Goal: Transaction & Acquisition: Purchase product/service

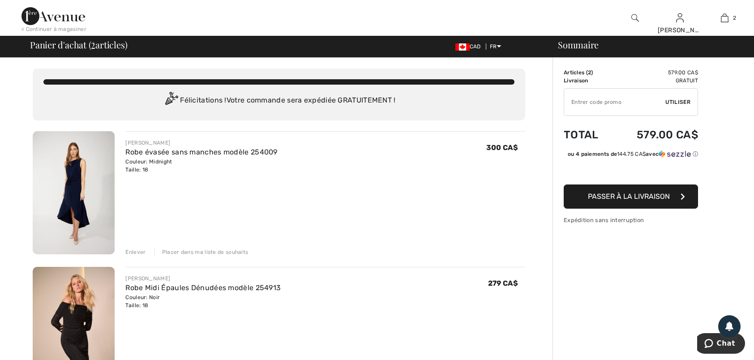
drag, startPoint x: 133, startPoint y: 251, endPoint x: 144, endPoint y: 250, distance: 11.7
click at [133, 252] on div "Enlever" at bounding box center [135, 252] width 20 height 8
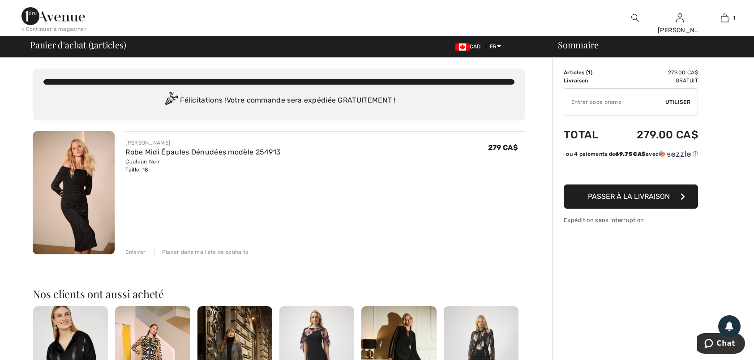
click at [625, 201] on span "Passer à la livraison" at bounding box center [629, 196] width 82 height 9
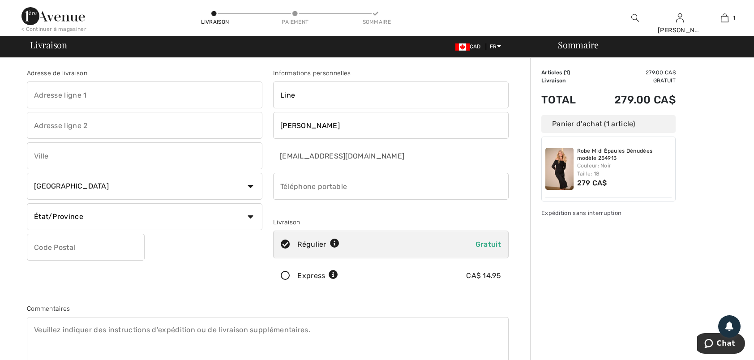
click at [40, 91] on input "text" at bounding box center [145, 95] width 236 height 27
type input "44 Gauvin Ouest C.P.1578"
type input "SAINT-JEAN-DE-DIEU"
select select "QC"
type input "G0L3M0"
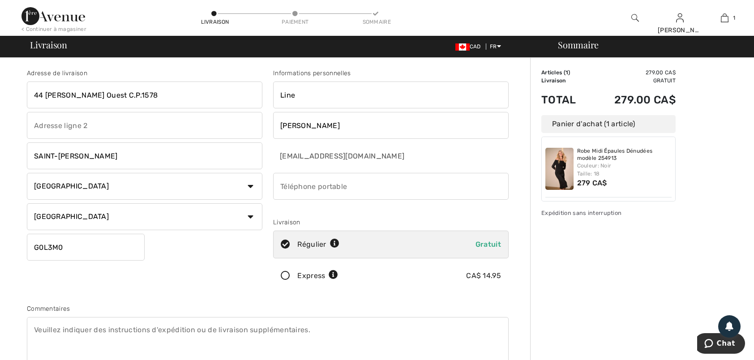
type input "4188942877"
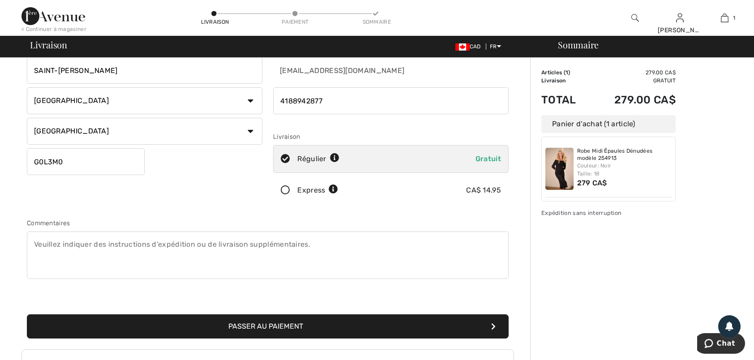
scroll to position [90, 0]
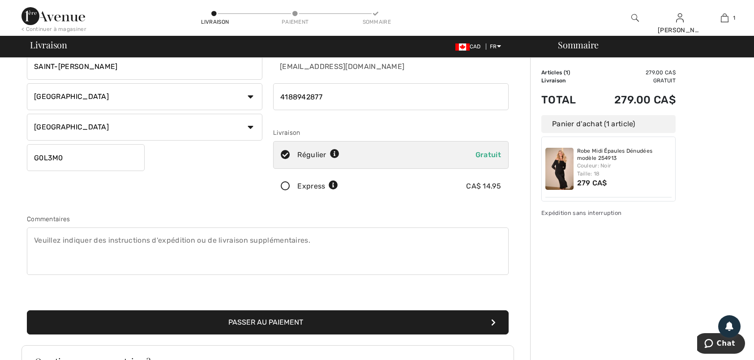
click at [287, 185] on icon at bounding box center [286, 186] width 24 height 9
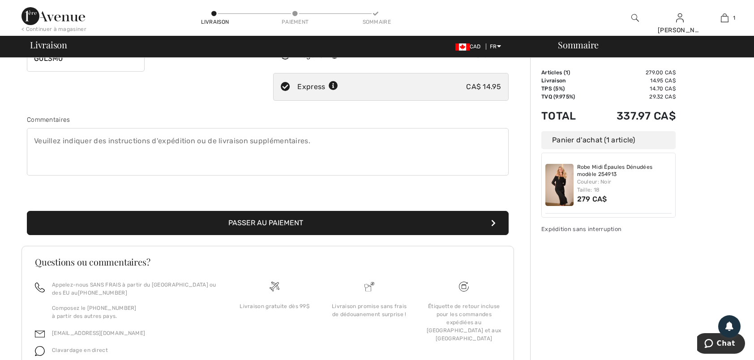
scroll to position [224, 0]
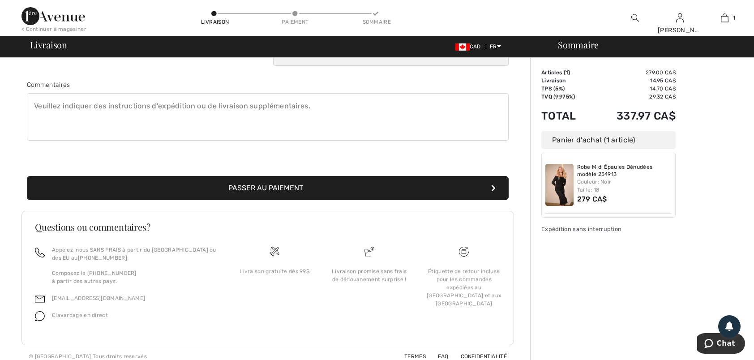
click at [259, 181] on button "Passer au paiement" at bounding box center [268, 188] width 482 height 24
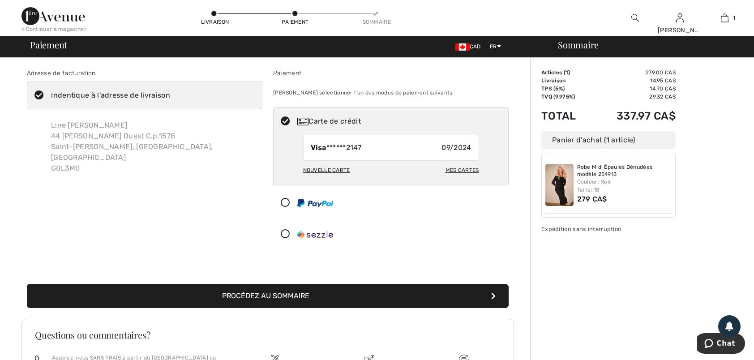
click at [460, 168] on div "Mes cartes" at bounding box center [463, 170] width 34 height 15
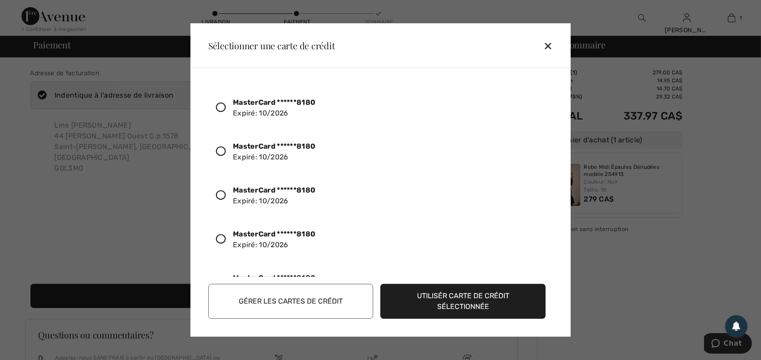
drag, startPoint x: 552, startPoint y: 155, endPoint x: 552, endPoint y: 173, distance: 17.9
click at [552, 173] on div "MasterCard ******8180 Expiré: 10/2026 MasterCard ******8180 Expiré: 10/2026 Mas…" at bounding box center [382, 179] width 349 height 194
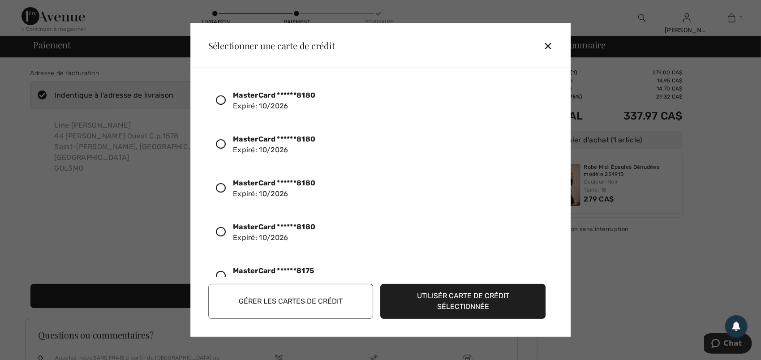
scroll to position [50, 0]
click at [221, 274] on icon at bounding box center [221, 277] width 10 height 10
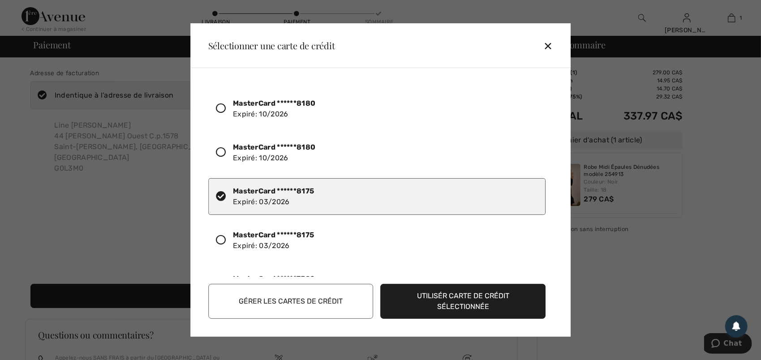
scroll to position [134, 0]
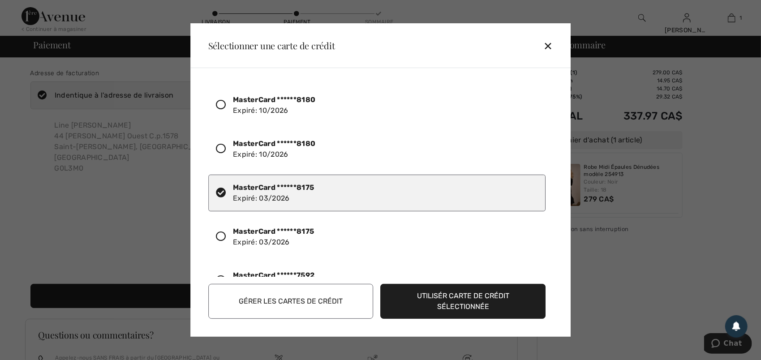
click at [547, 47] on div "✕" at bounding box center [551, 45] width 17 height 19
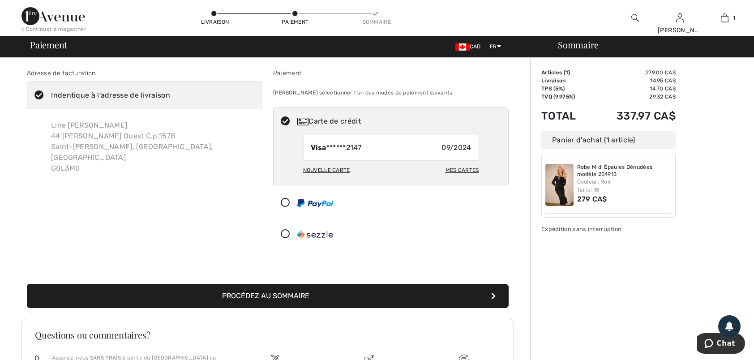
click at [466, 168] on div "Mes cartes" at bounding box center [463, 170] width 34 height 15
radio input "true"
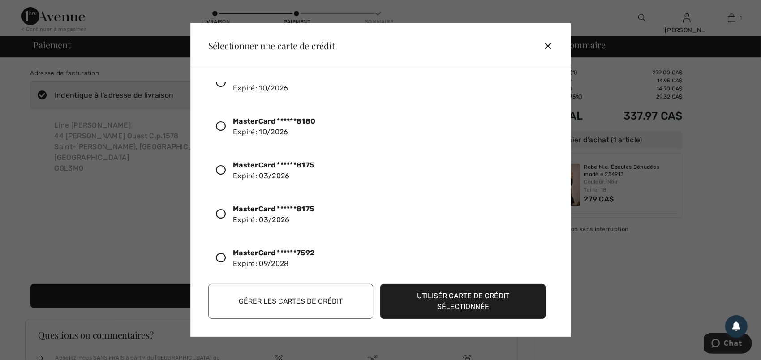
scroll to position [179, 0]
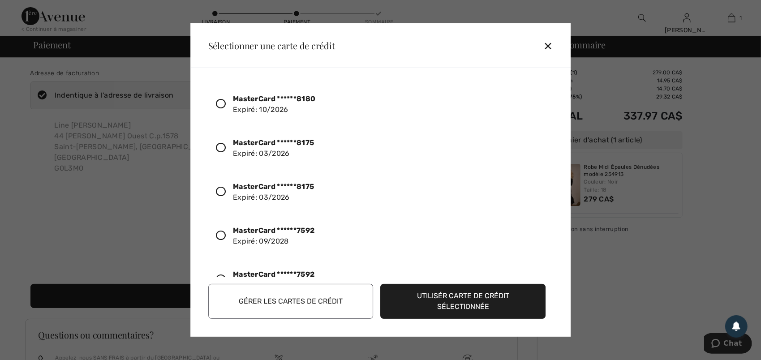
click at [220, 190] on icon at bounding box center [221, 192] width 10 height 10
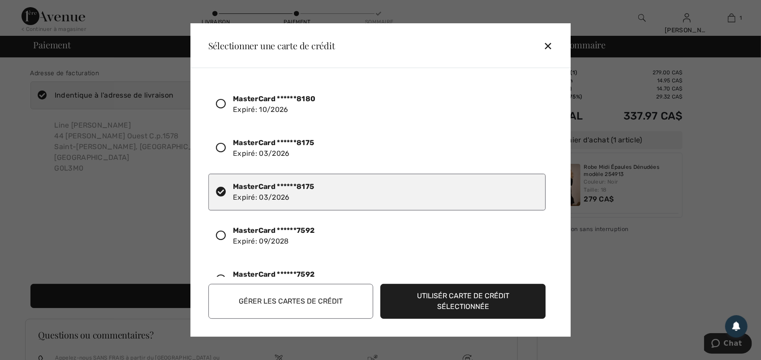
click at [459, 297] on button "Utilisér carte de crédit sélectionnée" at bounding box center [463, 301] width 165 height 35
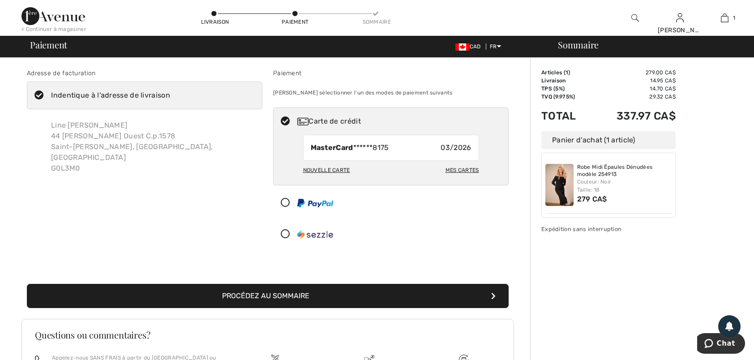
click at [282, 293] on button "Procédez au sommaire" at bounding box center [268, 296] width 482 height 24
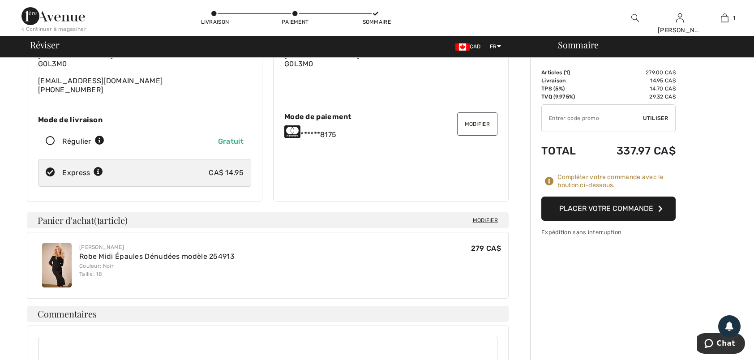
scroll to position [90, 0]
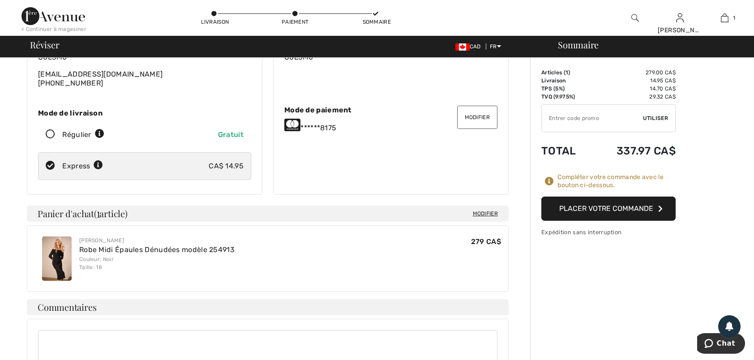
click at [602, 207] on button "Placer votre commande" at bounding box center [609, 209] width 134 height 24
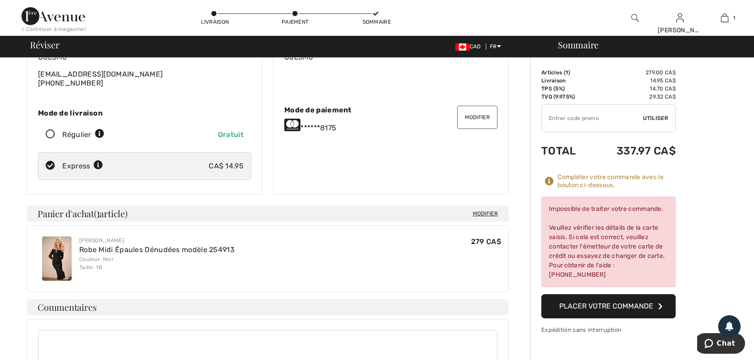
click at [481, 111] on button "Modifier" at bounding box center [477, 117] width 40 height 23
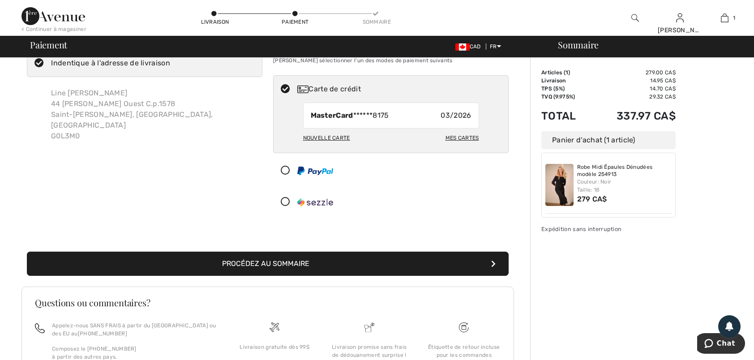
click at [461, 137] on div "Mes cartes" at bounding box center [463, 137] width 34 height 15
radio input "true"
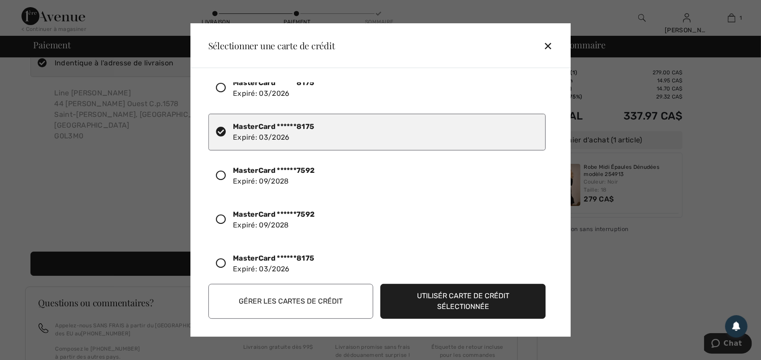
scroll to position [248, 0]
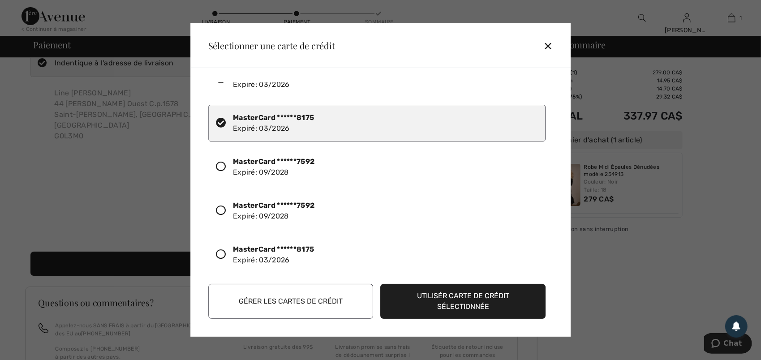
click at [222, 250] on icon at bounding box center [221, 255] width 10 height 10
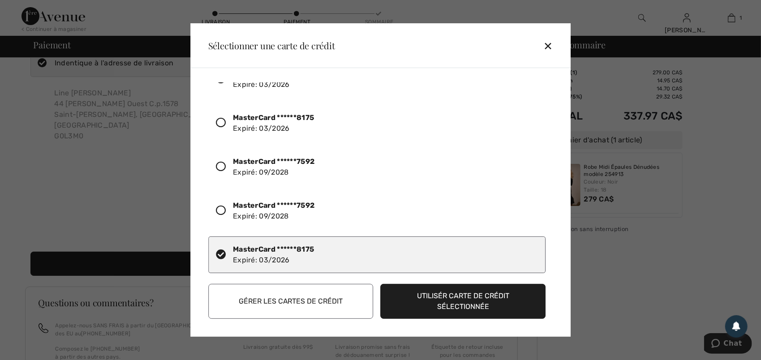
click at [466, 297] on button "Utilisér carte de crédit sélectionnée" at bounding box center [463, 301] width 165 height 35
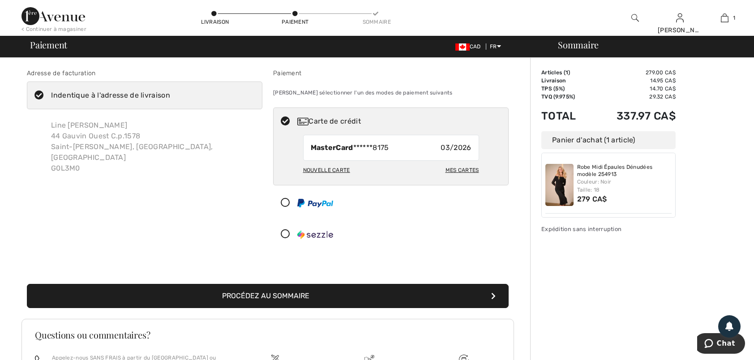
click at [289, 296] on button "Procédez au sommaire" at bounding box center [268, 296] width 482 height 24
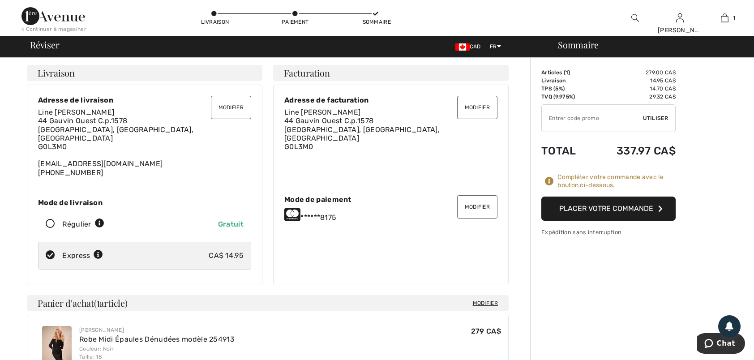
click at [615, 211] on button "Placer votre commande" at bounding box center [609, 209] width 134 height 24
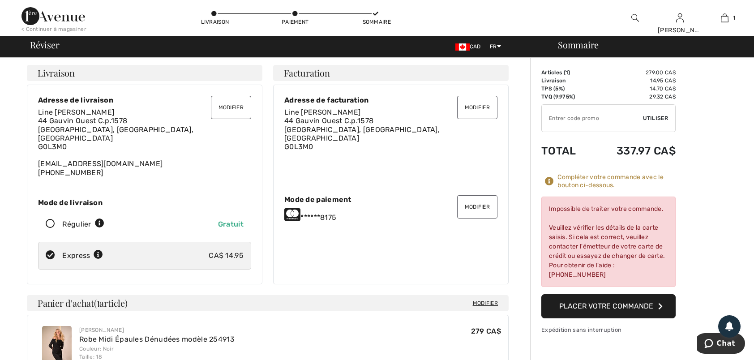
click at [481, 200] on button "Modifier" at bounding box center [477, 206] width 40 height 23
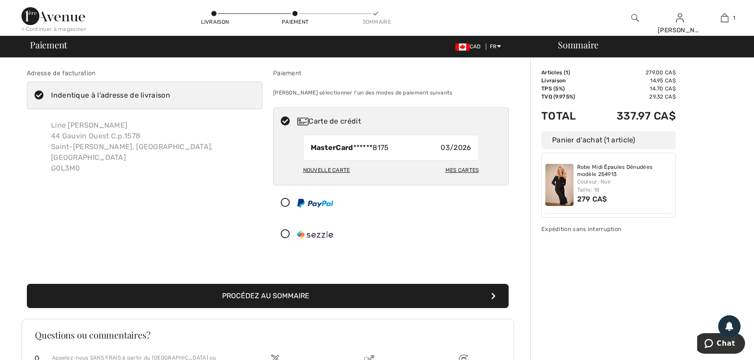
click at [463, 170] on div "Mes cartes" at bounding box center [463, 170] width 34 height 15
radio input "true"
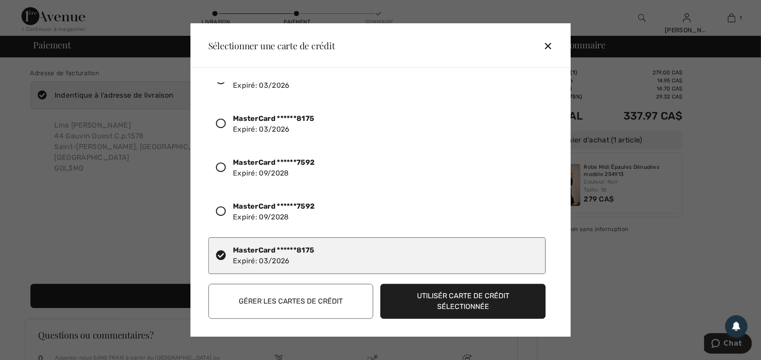
scroll to position [248, 0]
click at [222, 162] on icon at bounding box center [221, 167] width 10 height 10
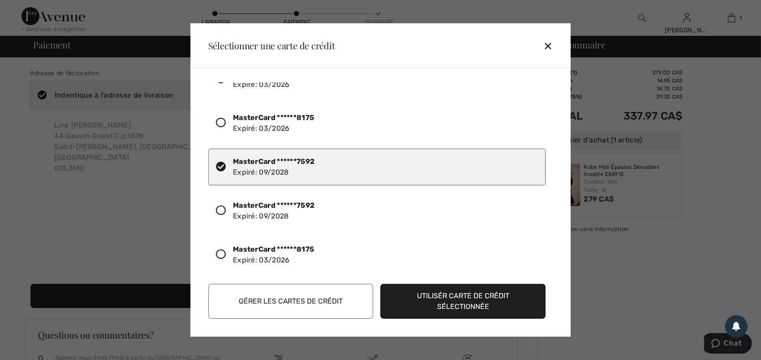
click at [451, 296] on button "Utilisér carte de crédit sélectionnée" at bounding box center [463, 301] width 165 height 35
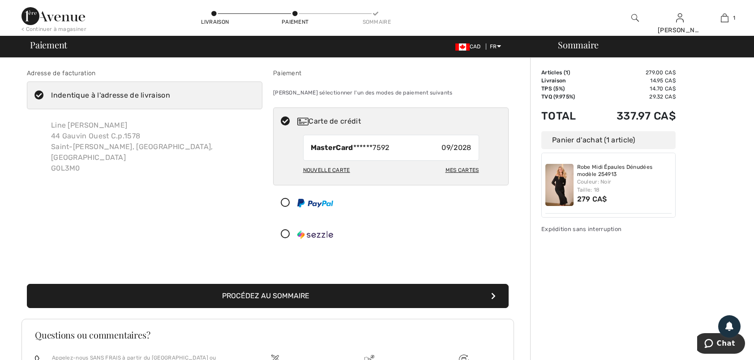
click at [276, 290] on button "Procédez au sommaire" at bounding box center [268, 296] width 482 height 24
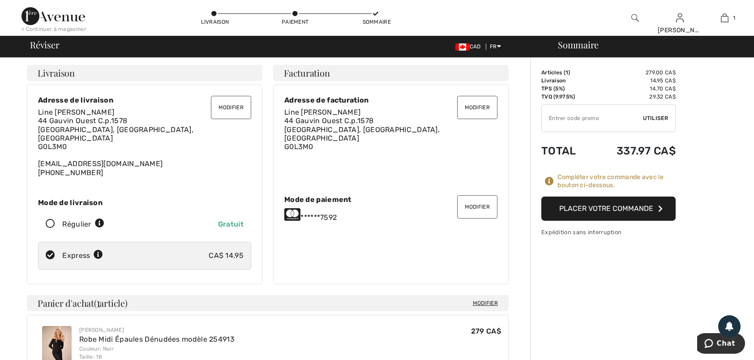
click at [634, 211] on button "Placer votre commande" at bounding box center [609, 209] width 134 height 24
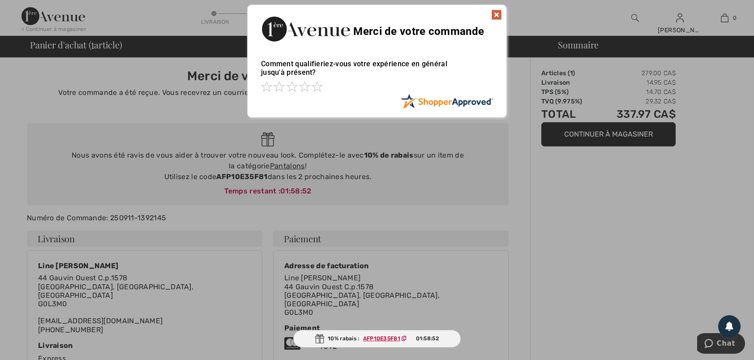
click at [493, 14] on img at bounding box center [496, 14] width 11 height 11
